Goal: Task Accomplishment & Management: Manage account settings

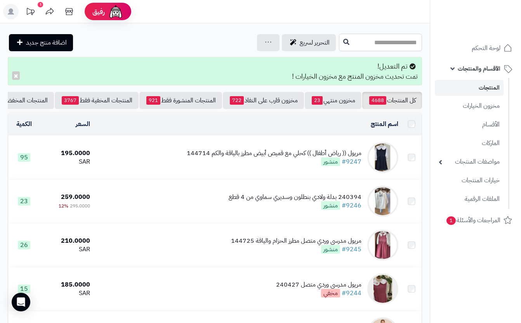
click at [355, 45] on input "text" at bounding box center [380, 42] width 83 height 17
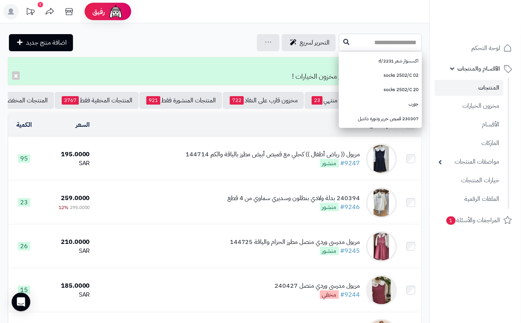
drag, startPoint x: 355, startPoint y: 45, endPoint x: 422, endPoint y: 14, distance: 73.6
click at [355, 46] on input "text" at bounding box center [380, 42] width 83 height 17
click at [384, 41] on input "text" at bounding box center [380, 42] width 83 height 17
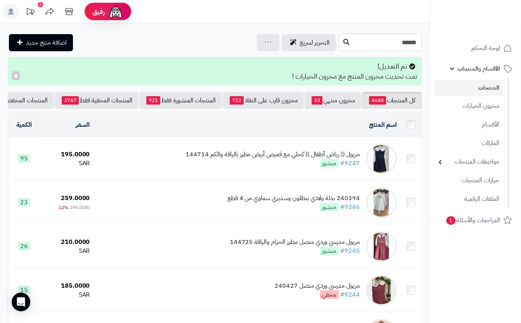
scroll to position [0, -61]
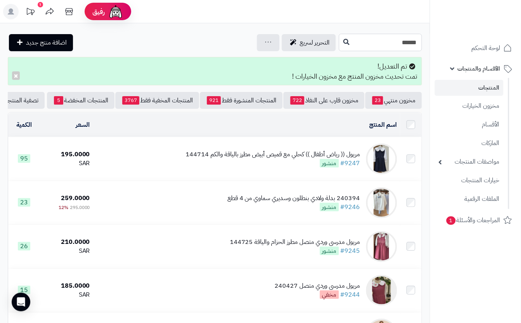
click at [399, 38] on input "******" at bounding box center [380, 42] width 83 height 17
click at [402, 43] on input "******" at bounding box center [380, 42] width 83 height 17
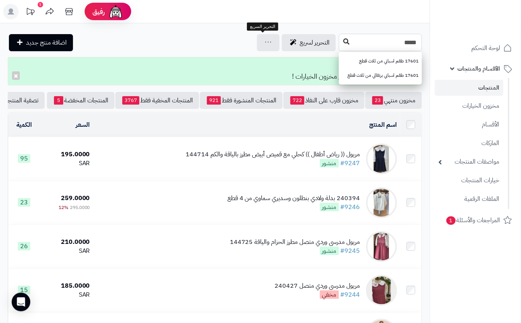
type input "*****"
click at [343, 41] on icon at bounding box center [346, 41] width 6 height 6
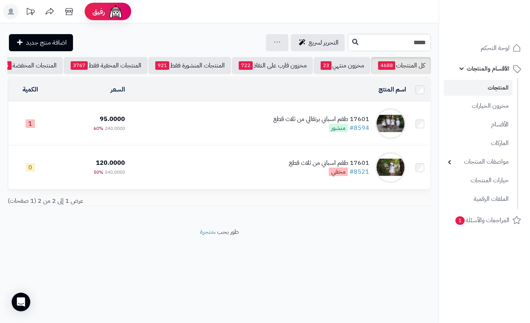
click at [258, 127] on td "17601 طقم اسباني برتقالي من ثلاث قطع #8594 منشور" at bounding box center [268, 123] width 281 height 43
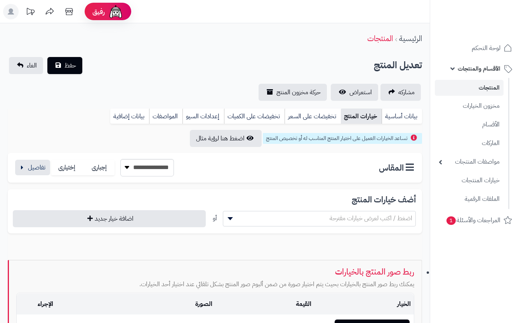
click at [30, 161] on button "button" at bounding box center [32, 168] width 35 height 16
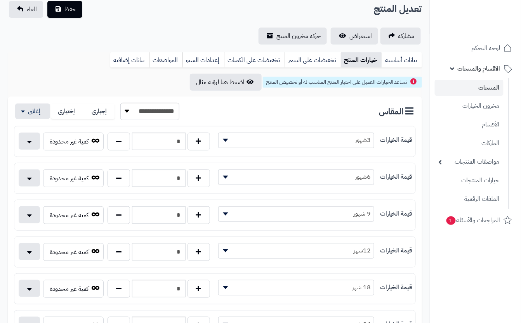
scroll to position [207, 0]
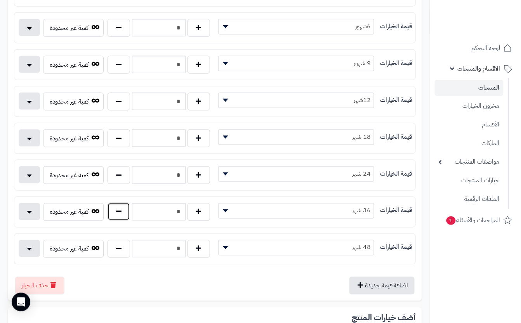
click at [125, 220] on button "button" at bounding box center [118, 212] width 23 height 18
type input "*"
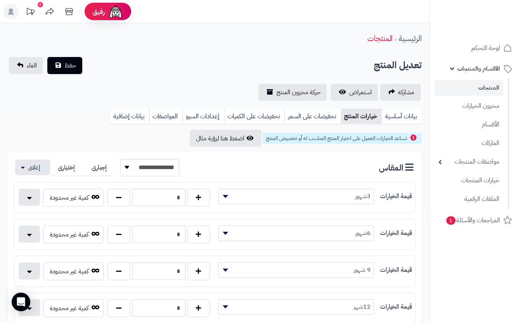
click at [126, 42] on div "الرئيسية المنتجات" at bounding box center [215, 38] width 430 height 21
click at [75, 61] on span "حفظ" at bounding box center [70, 65] width 12 height 9
